Goal: Task Accomplishment & Management: Complete application form

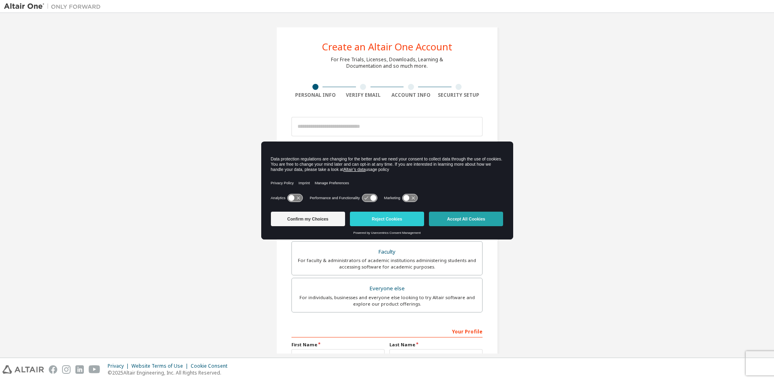
click at [447, 215] on button "Accept All Cookies" at bounding box center [466, 219] width 74 height 15
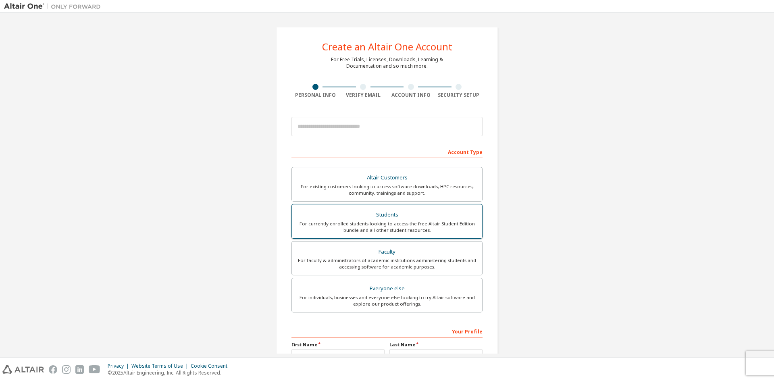
click at [414, 223] on div "For currently enrolled students looking to access the free Altair Student Editi…" at bounding box center [387, 227] width 181 height 13
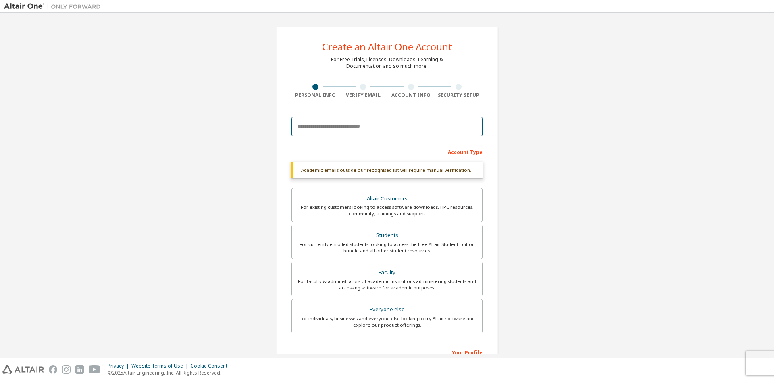
click at [407, 123] on input "email" at bounding box center [387, 126] width 191 height 19
type input "**********"
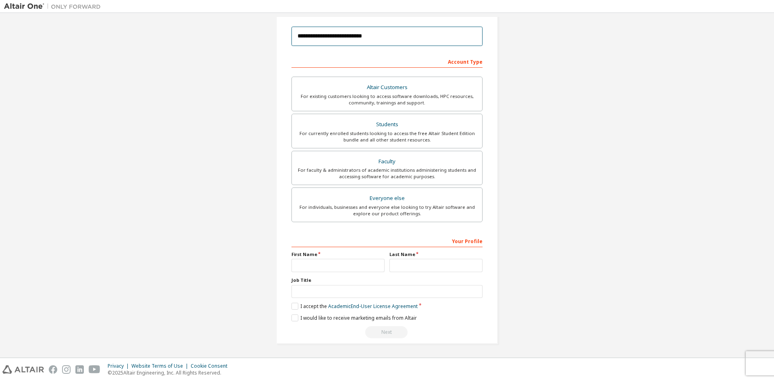
scroll to position [90, 0]
click at [349, 267] on input "text" at bounding box center [338, 265] width 93 height 13
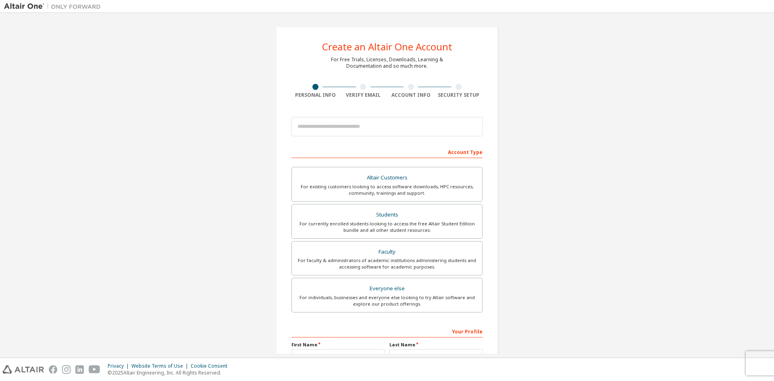
scroll to position [90, 0]
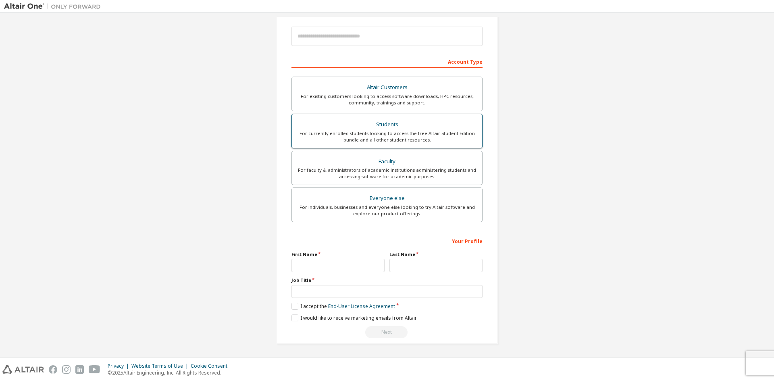
click at [436, 139] on div "For currently enrolled students looking to access the free Altair Student Editi…" at bounding box center [387, 136] width 181 height 13
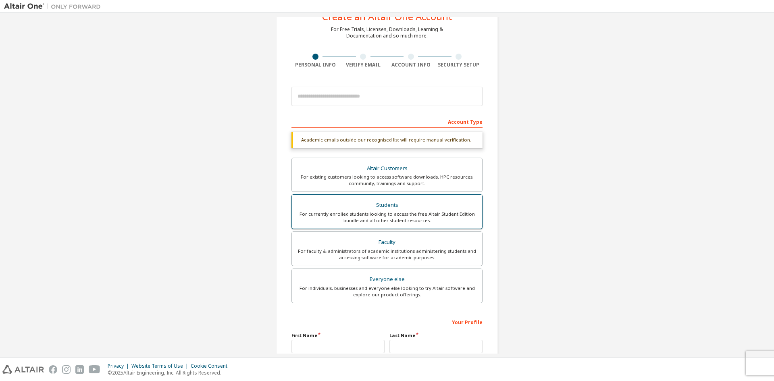
scroll to position [30, 0]
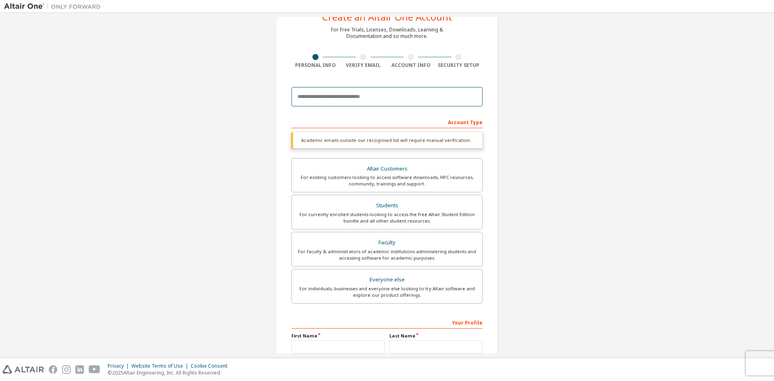
click at [422, 94] on input "email" at bounding box center [387, 96] width 191 height 19
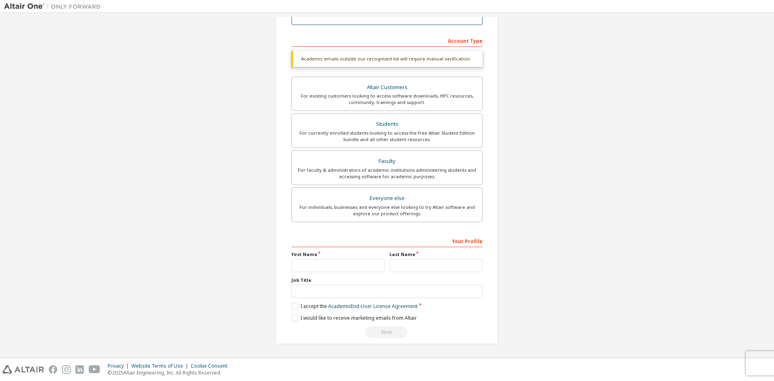
type input "**********"
click at [341, 263] on input "text" at bounding box center [338, 265] width 93 height 13
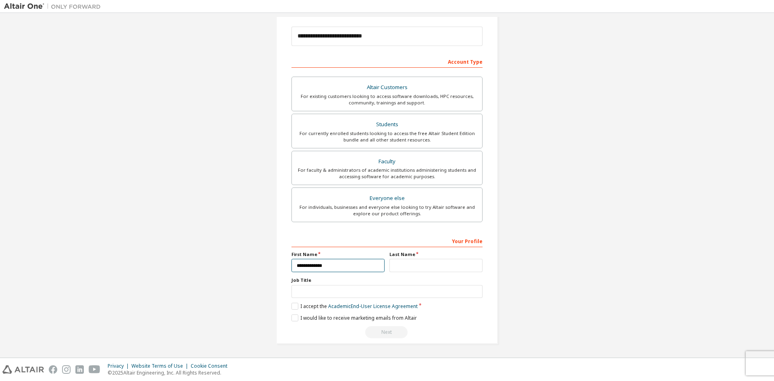
type input "**********"
click at [406, 263] on input "text" at bounding box center [436, 265] width 93 height 13
type input "*******"
click at [421, 292] on input "text" at bounding box center [387, 291] width 191 height 13
click at [405, 208] on div "For individuals, businesses and everyone else looking to try Altair software an…" at bounding box center [387, 210] width 181 height 13
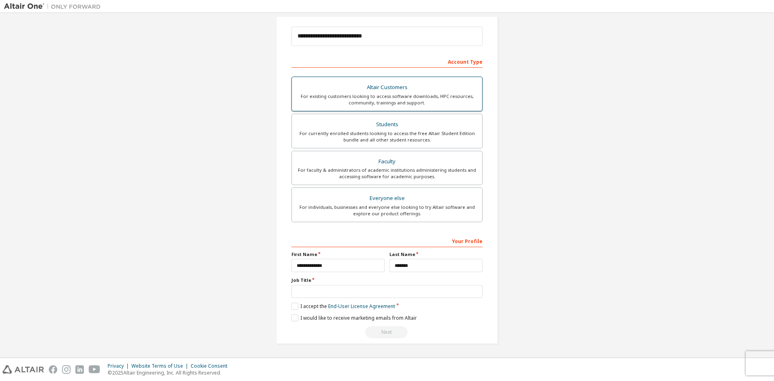
click at [408, 109] on label "Altair Customers For existing customers looking to access software downloads, H…" at bounding box center [387, 94] width 191 height 35
click at [398, 214] on div "For individuals, businesses and everyone else looking to try Altair software an…" at bounding box center [387, 210] width 181 height 13
click at [382, 294] on input "text" at bounding box center [387, 291] width 191 height 13
type input "********"
click at [293, 317] on label "I would like to receive marketing emails from Altair" at bounding box center [354, 318] width 125 height 7
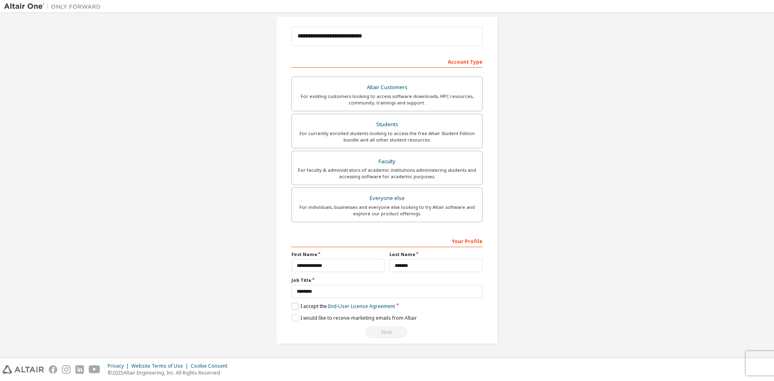
click at [293, 303] on label "I accept the End-User License Agreement" at bounding box center [344, 306] width 104 height 7
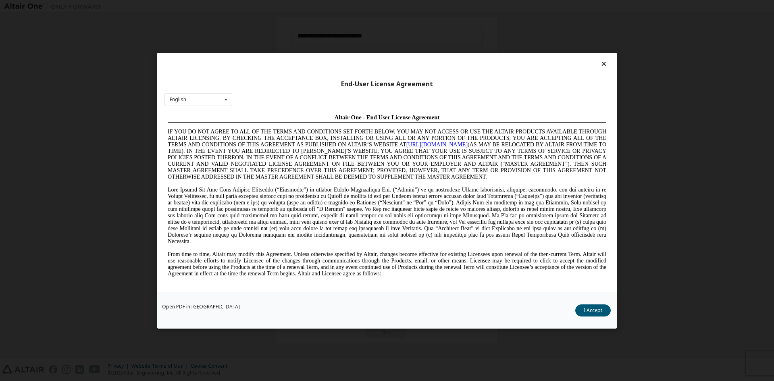
scroll to position [0, 0]
click at [586, 310] on button "I Accept" at bounding box center [593, 310] width 35 height 12
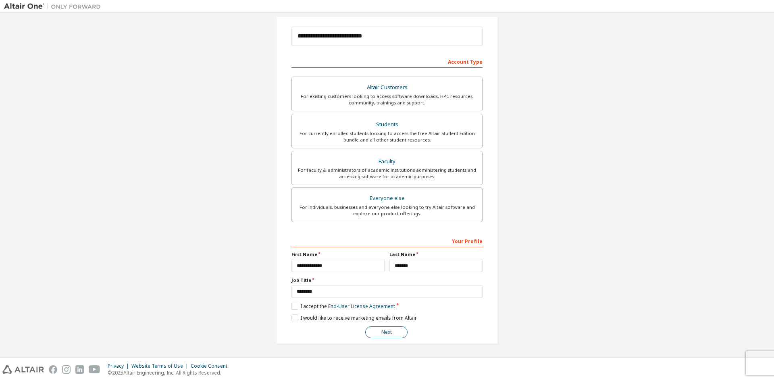
click at [375, 329] on button "Next" at bounding box center [386, 332] width 42 height 12
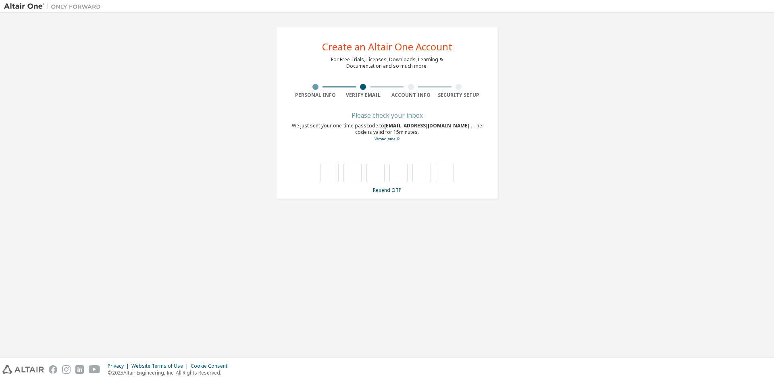
type input "*"
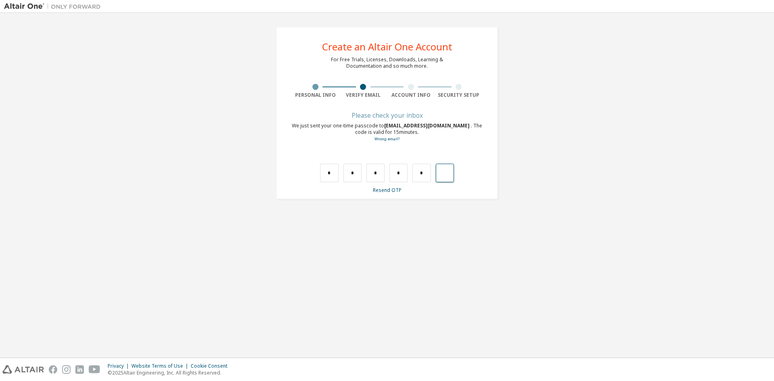
type input "*"
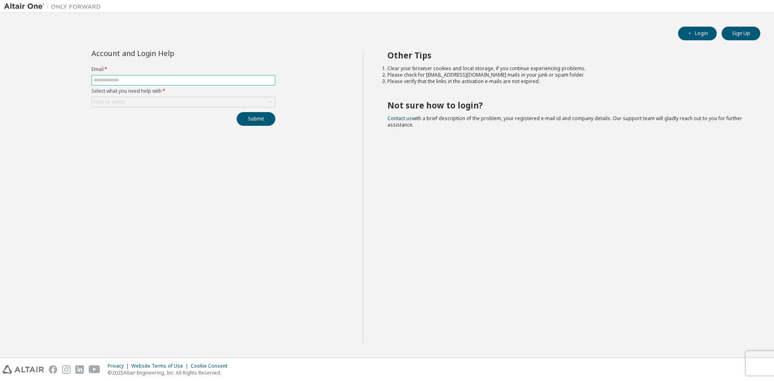
click at [241, 84] on span at bounding box center [184, 80] width 184 height 10
click at [730, 30] on button "Sign Up" at bounding box center [741, 34] width 39 height 14
click at [232, 78] on input "text" at bounding box center [184, 80] width 180 height 6
type input "**********"
click at [224, 106] on div "Click to select" at bounding box center [183, 102] width 183 height 10
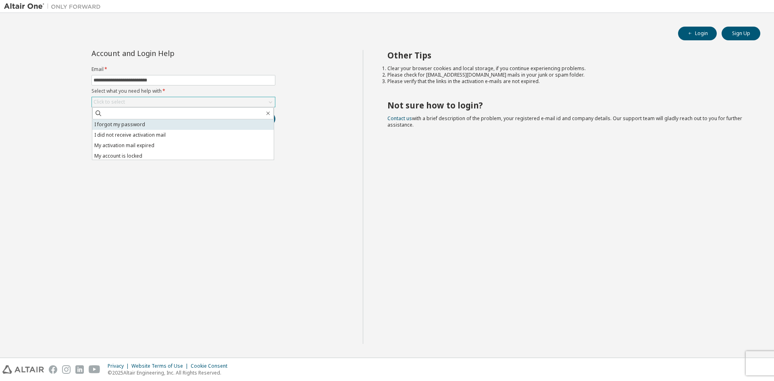
click at [217, 123] on li "I forgot my password" at bounding box center [182, 124] width 181 height 10
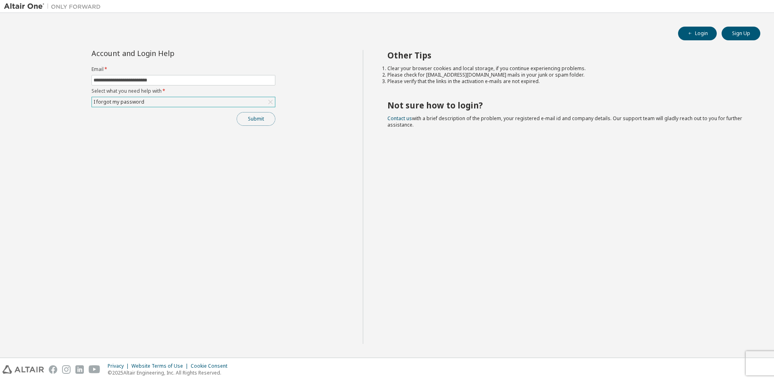
click at [257, 120] on button "Submit" at bounding box center [256, 119] width 39 height 14
click at [263, 122] on button "Submit" at bounding box center [256, 119] width 39 height 14
click at [246, 81] on input "**********" at bounding box center [184, 80] width 180 height 6
click at [267, 118] on button "Submit" at bounding box center [256, 119] width 39 height 14
